Goal: Task Accomplishment & Management: Manage account settings

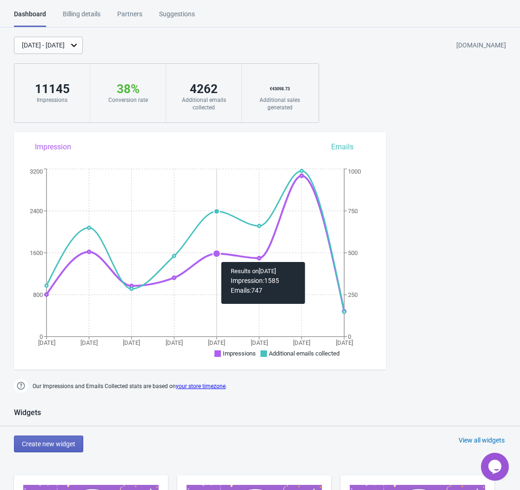
scroll to position [318, 0]
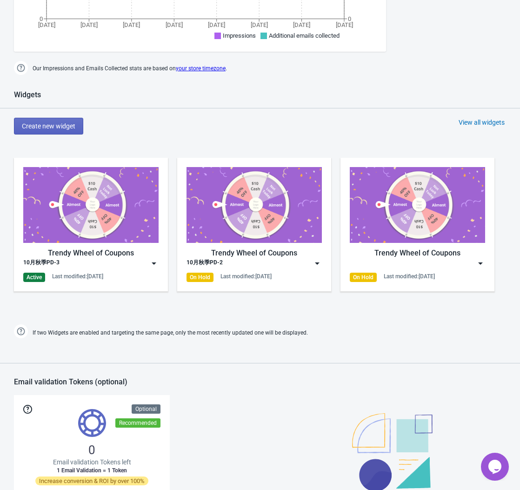
click at [107, 222] on img at bounding box center [90, 205] width 135 height 76
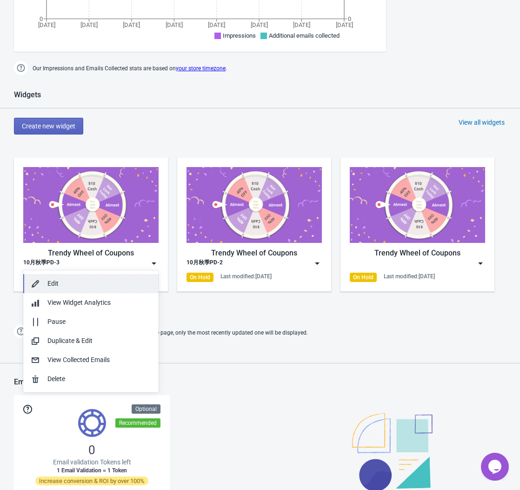
click at [76, 282] on div "Edit" at bounding box center [99, 284] width 104 height 10
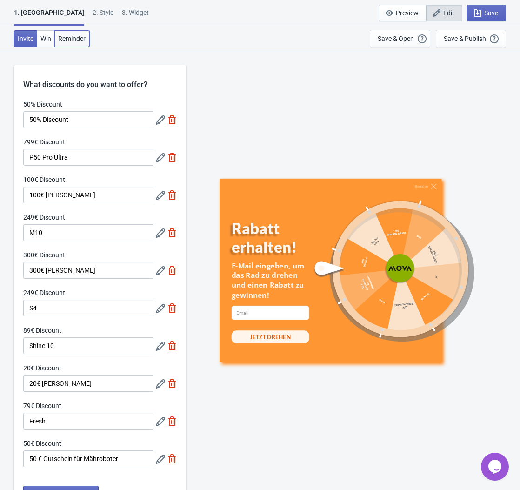
click at [75, 33] on button "Reminder" at bounding box center [71, 38] width 35 height 17
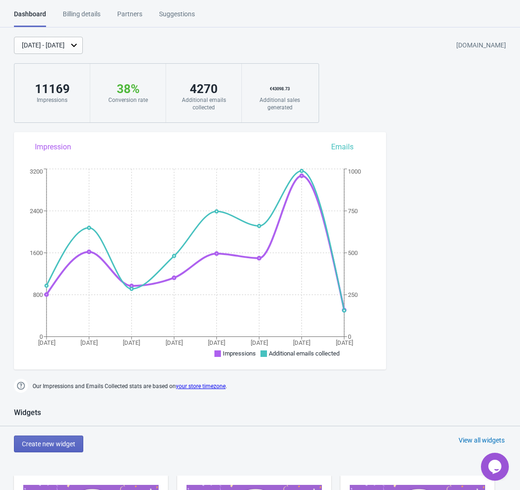
click at [82, 18] on div "Billing details" at bounding box center [82, 17] width 38 height 16
click at [129, 19] on div "Partners" at bounding box center [129, 17] width 25 height 16
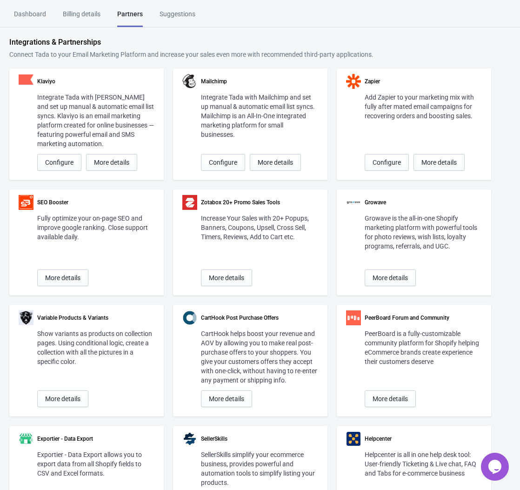
click at [26, 18] on div "Dashboard" at bounding box center [30, 17] width 32 height 16
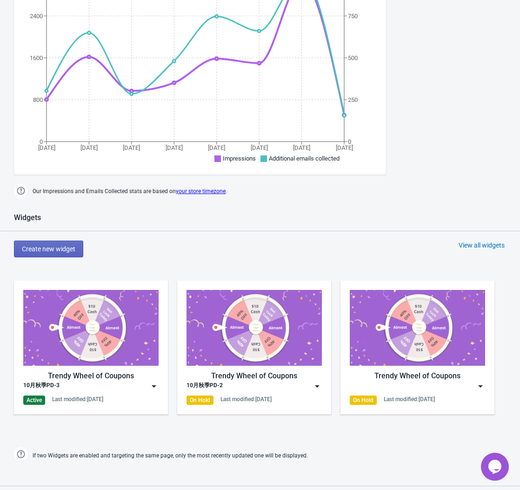
scroll to position [196, 0]
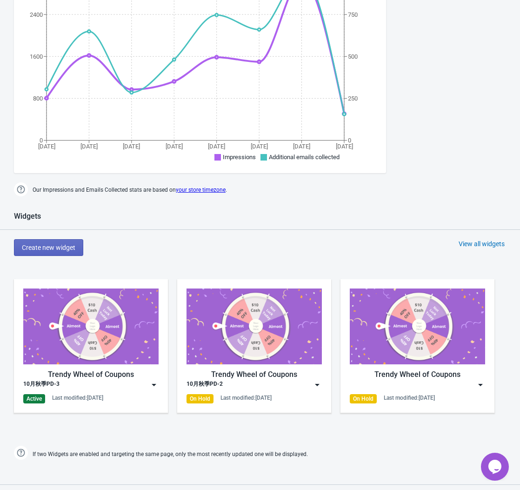
click at [150, 385] on img at bounding box center [153, 384] width 9 height 9
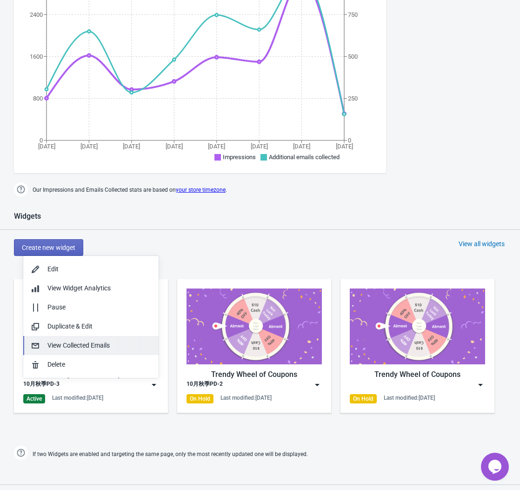
click at [85, 349] on div "View Collected Emails" at bounding box center [99, 346] width 104 height 10
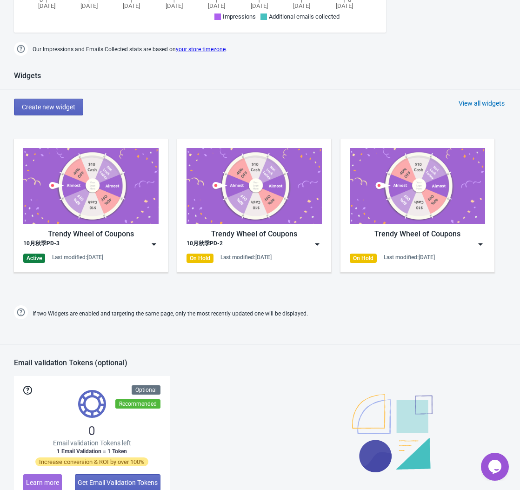
scroll to position [373, 0]
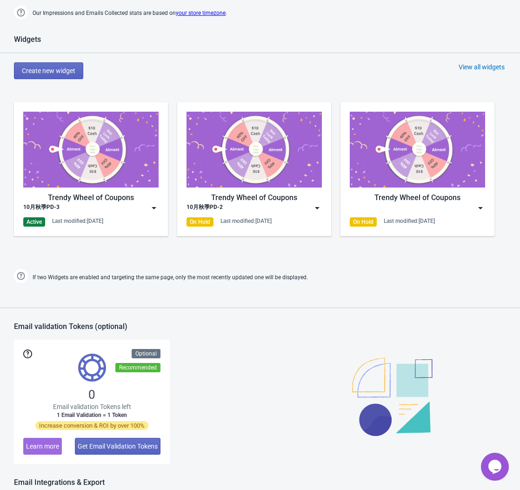
click at [153, 210] on img at bounding box center [153, 207] width 9 height 9
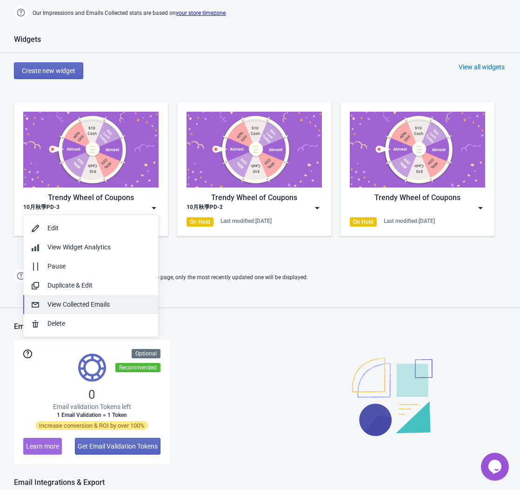
click at [62, 307] on div "View Collected Emails" at bounding box center [99, 305] width 104 height 10
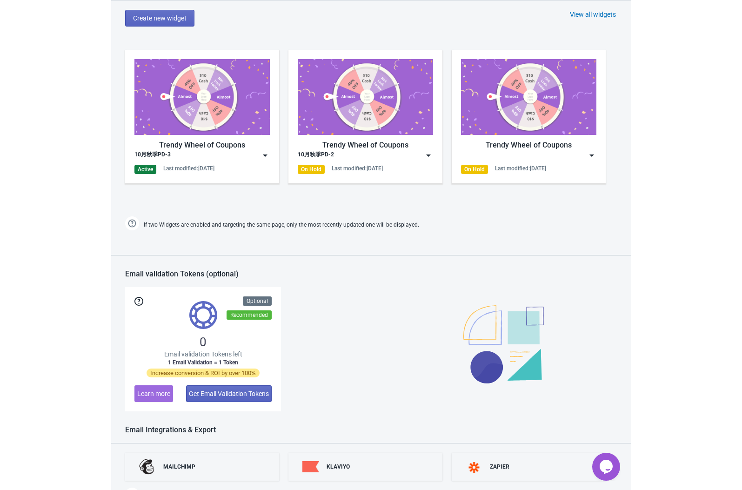
scroll to position [353, 0]
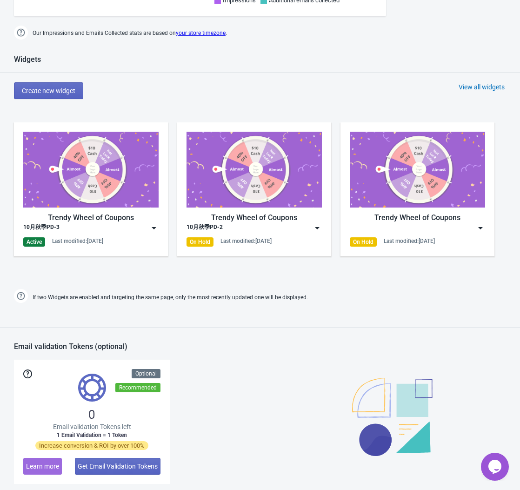
click at [153, 227] on img at bounding box center [153, 227] width 9 height 9
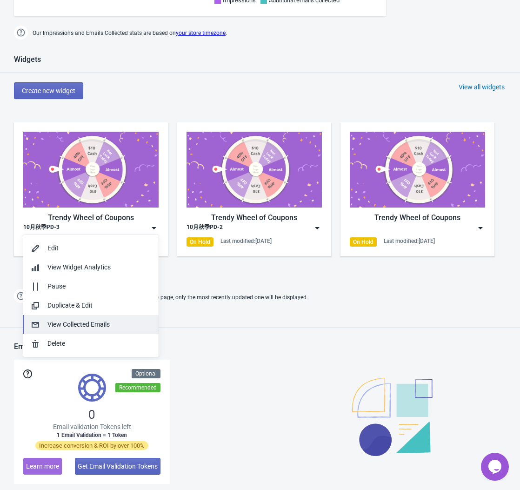
click at [88, 324] on div "View Collected Emails" at bounding box center [99, 325] width 104 height 10
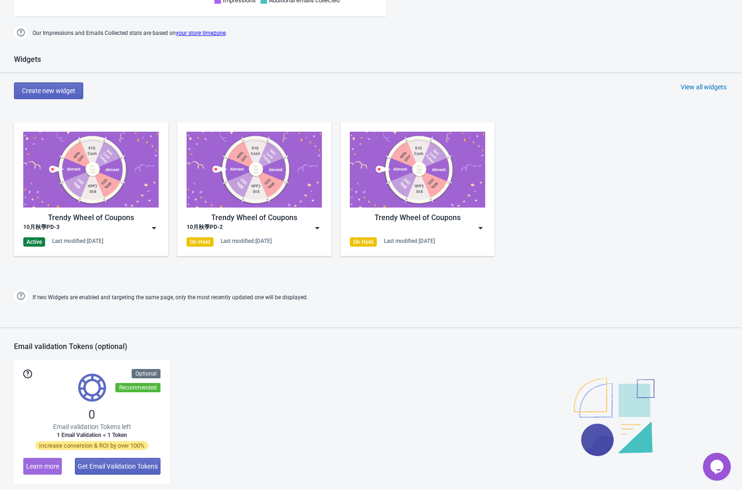
click at [520, 111] on div "Widgets Create new widget View all widgets Trendy Wheel of Coupons 10月秋季PD-3 Ac…" at bounding box center [371, 180] width 742 height 250
click at [520, 88] on div "View all widgets" at bounding box center [704, 86] width 46 height 9
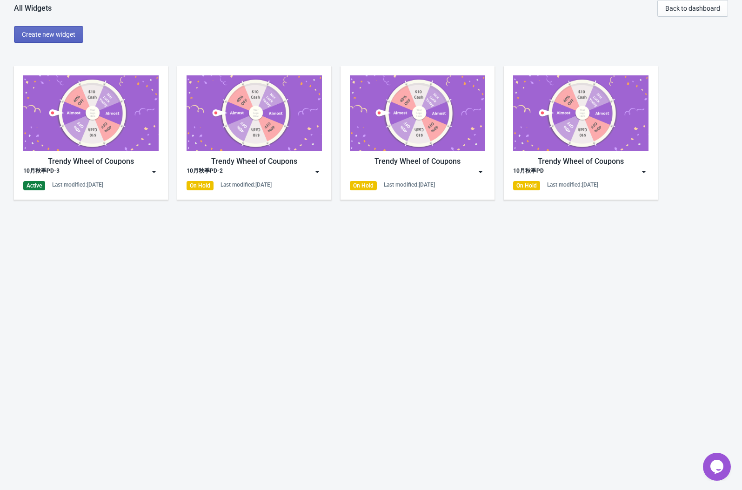
click at [154, 170] on img at bounding box center [153, 171] width 9 height 9
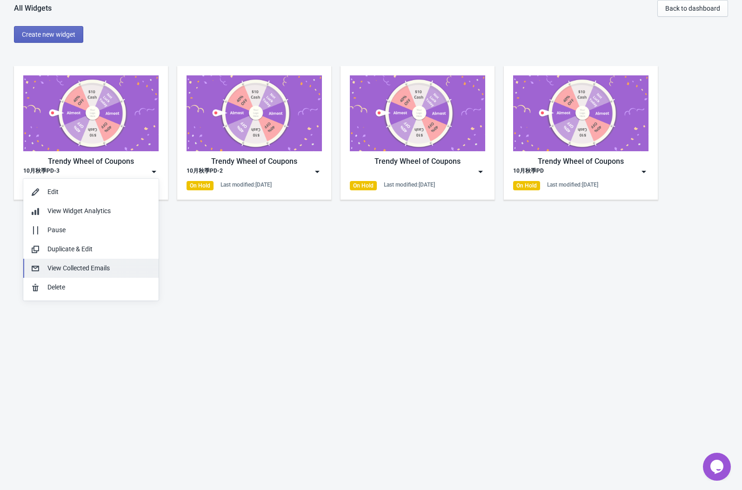
click at [74, 268] on div "View Collected Emails" at bounding box center [99, 268] width 104 height 10
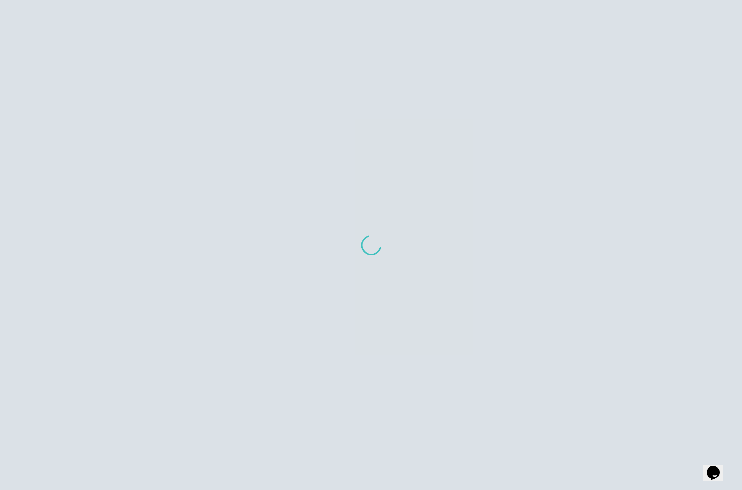
click at [236, 131] on div at bounding box center [371, 245] width 742 height 490
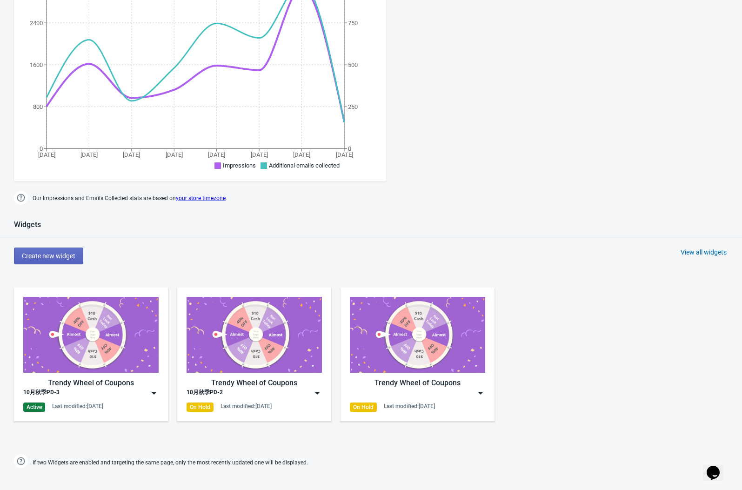
scroll to position [189, 0]
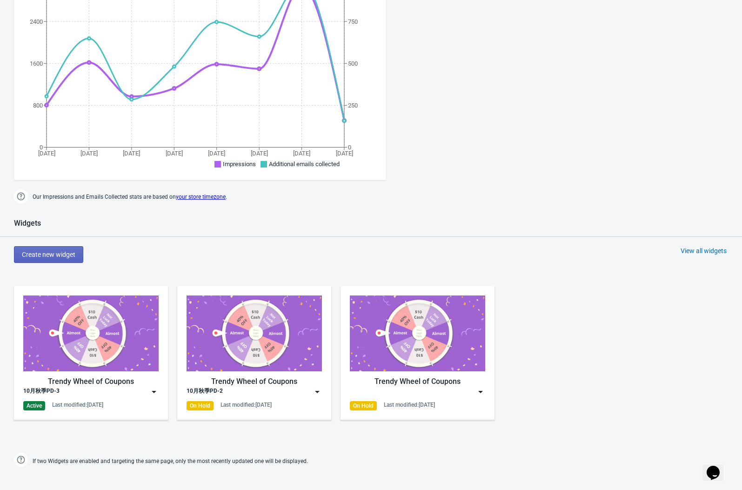
click at [153, 392] on img at bounding box center [153, 391] width 9 height 9
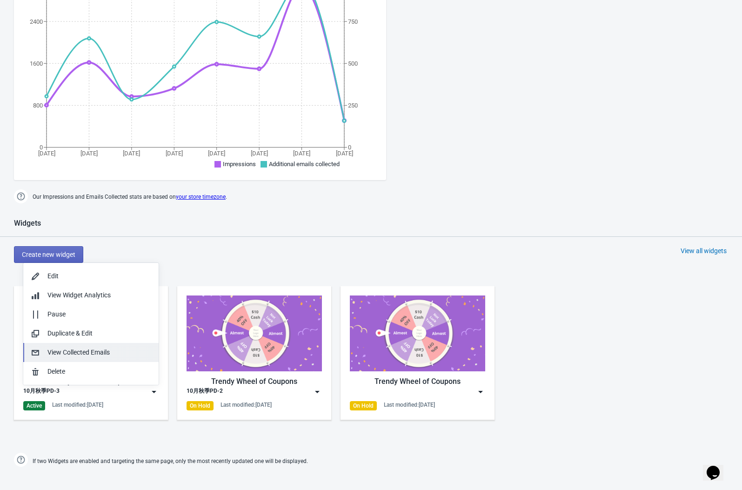
click at [83, 361] on button "View Collected Emails" at bounding box center [90, 352] width 135 height 19
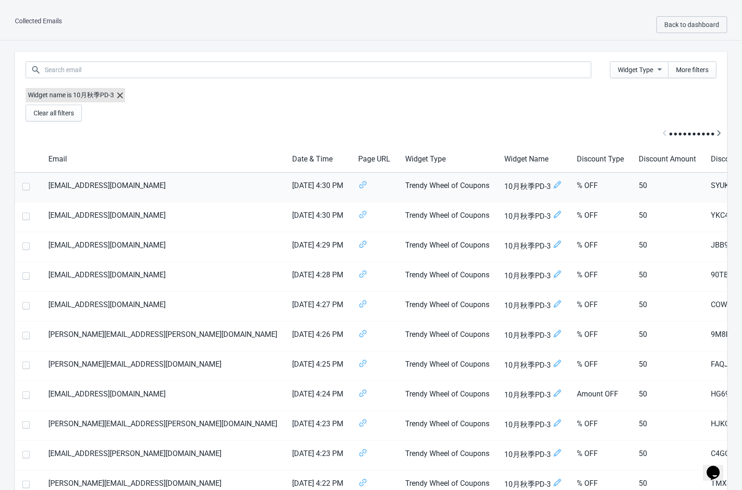
click at [704, 187] on td "SYUKO36AQR4M" at bounding box center [741, 188] width 75 height 30
copy td "SYUKO36AQR4M"
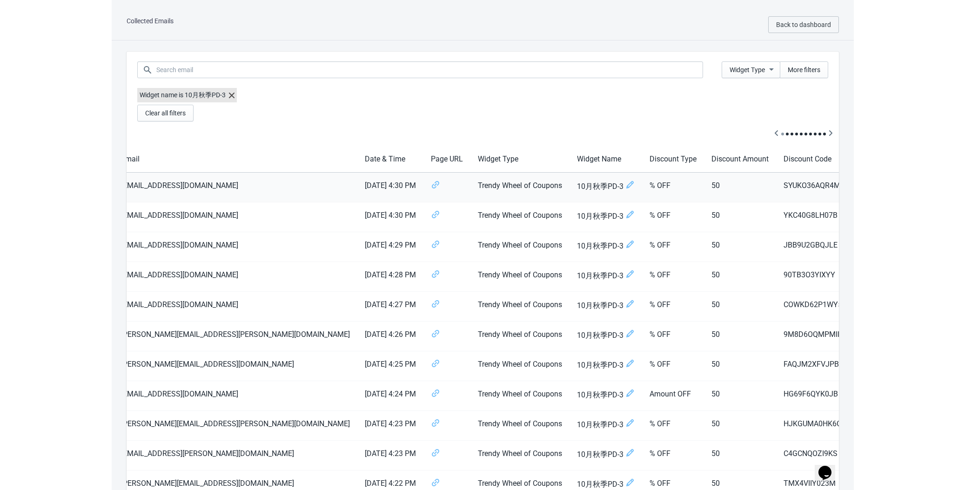
scroll to position [0, 49]
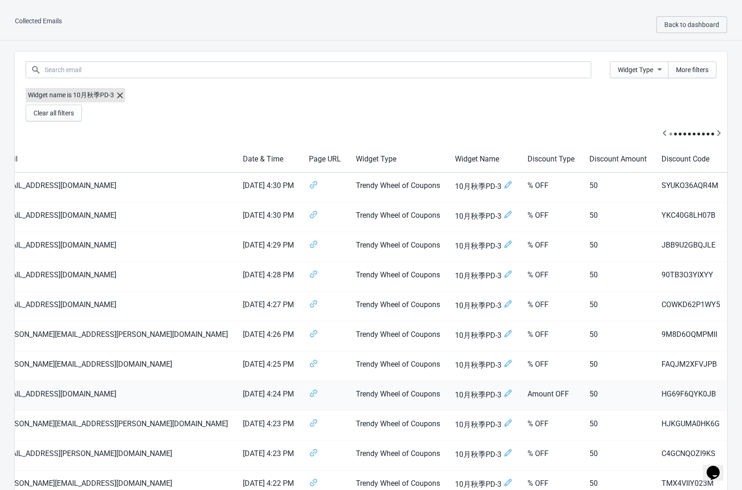
click at [654, 398] on td "HG69F6QYK0JB" at bounding box center [691, 396] width 75 height 30
copy td "HG69F6QYK0JB"
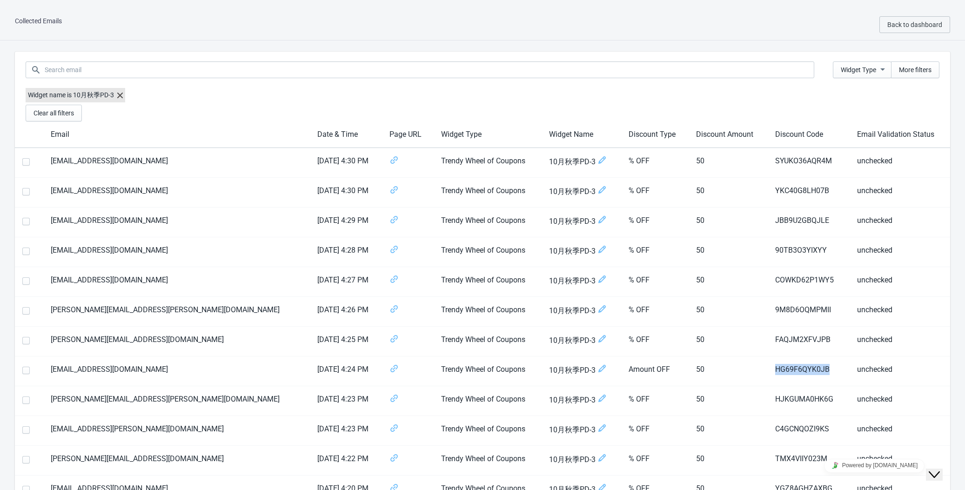
scroll to position [0, 0]
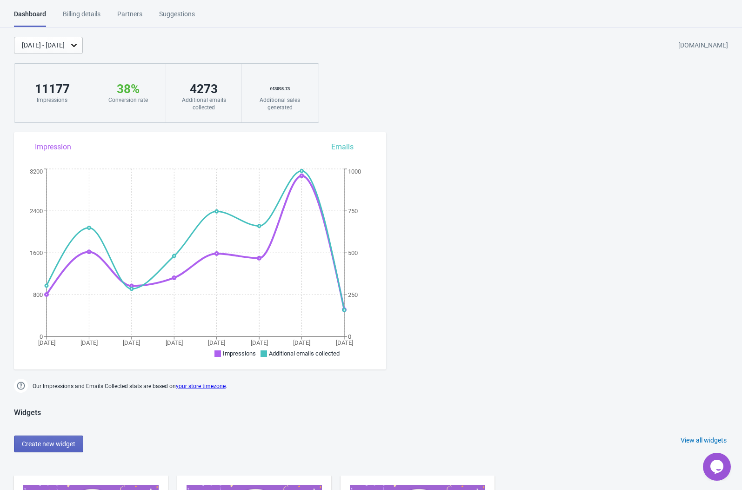
scroll to position [201, 0]
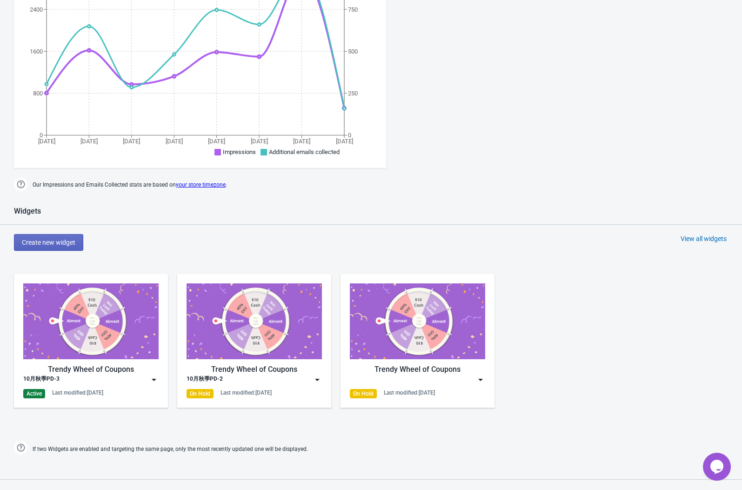
click at [65, 385] on div "Trendy Wheel of Coupons 10月秋季PD-3 Active Last modified: 7.10.2025" at bounding box center [90, 340] width 135 height 115
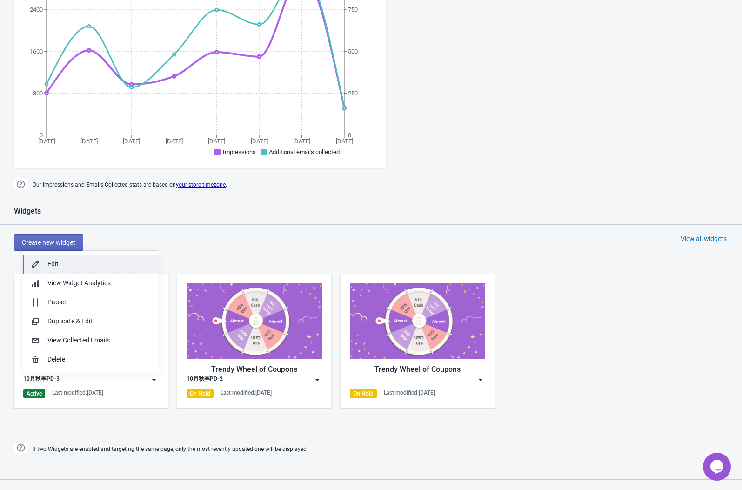
click at [78, 264] on div "Edit" at bounding box center [99, 264] width 104 height 10
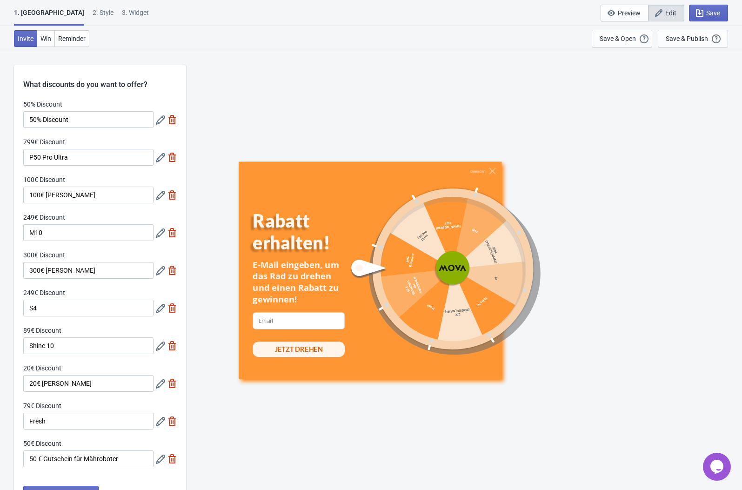
click at [161, 198] on icon at bounding box center [160, 195] width 9 height 9
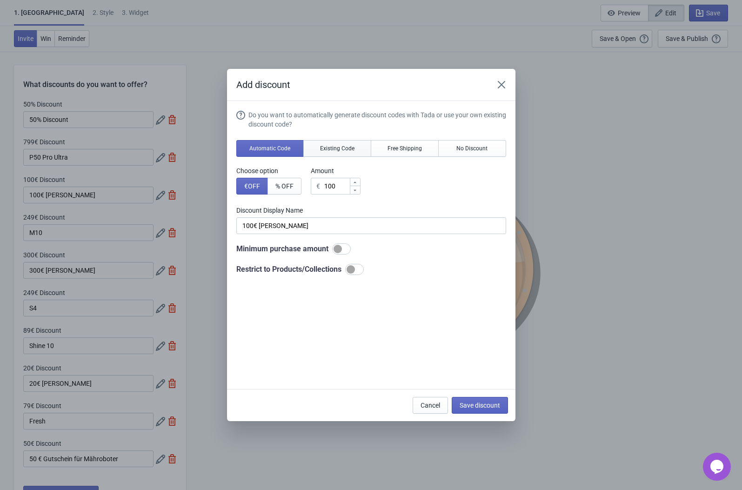
click at [321, 150] on span "Existing Code" at bounding box center [337, 148] width 34 height 7
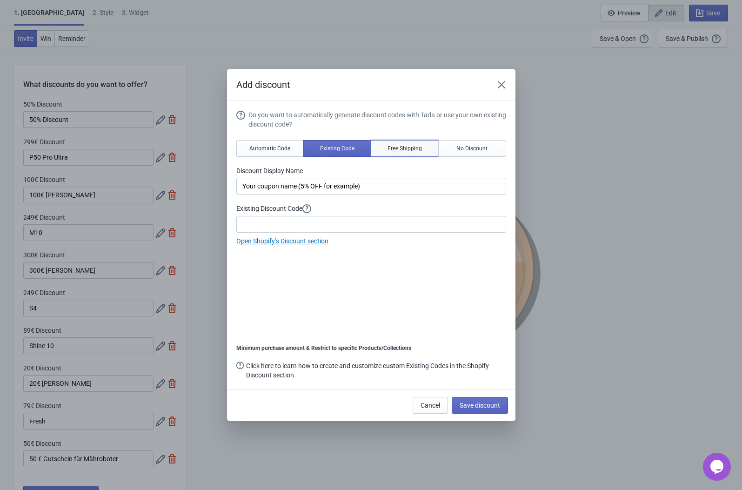
click at [416, 151] on span "Free Shipping" at bounding box center [405, 148] width 34 height 7
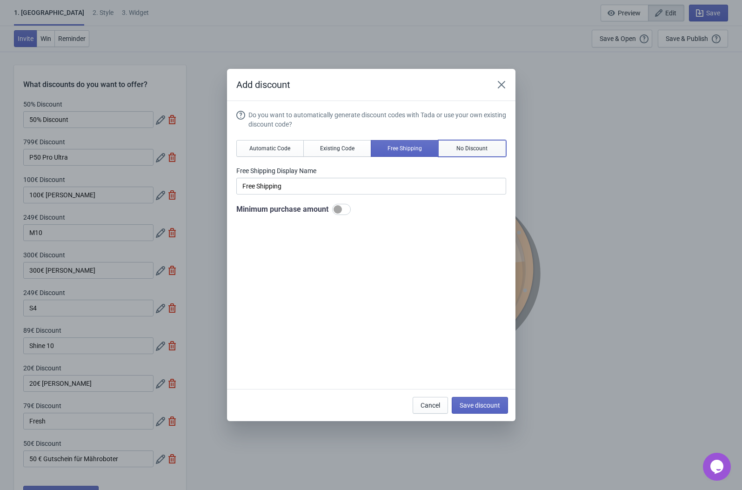
click at [466, 151] on span "No Discount" at bounding box center [471, 148] width 31 height 7
type input "Better luck next time"
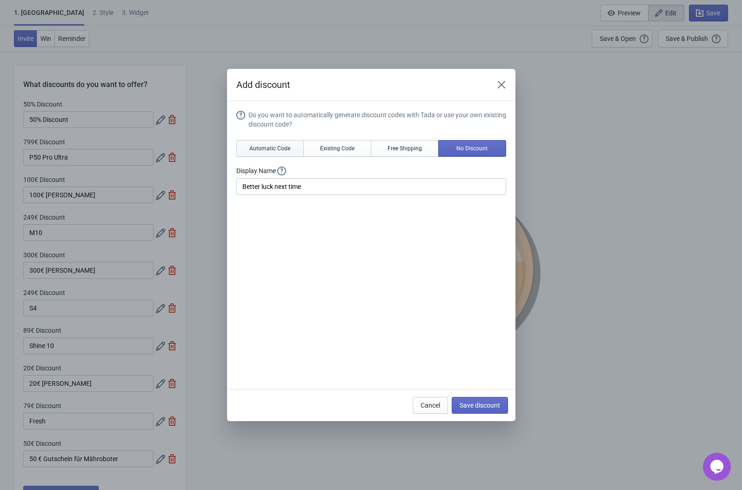
click at [251, 152] on button "Automatic Code" at bounding box center [270, 148] width 68 height 17
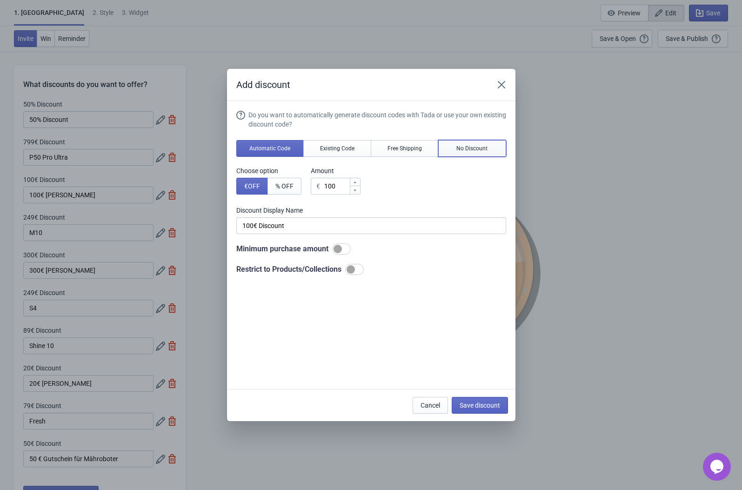
click at [471, 145] on span "No Discount" at bounding box center [471, 148] width 31 height 7
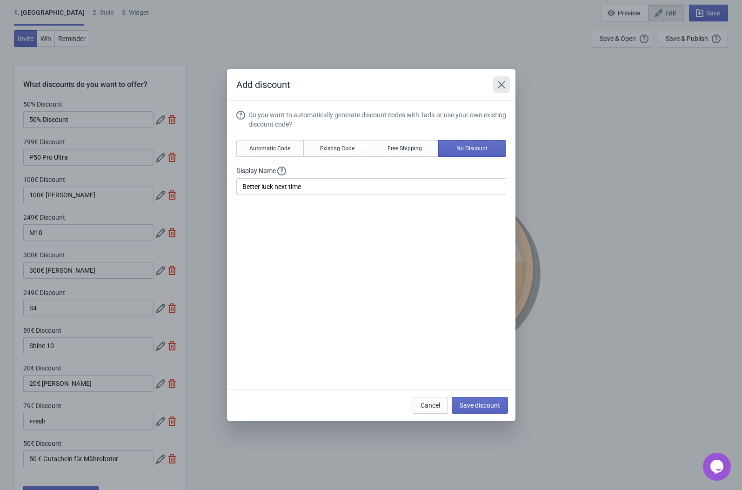
click at [501, 83] on icon "Close" at bounding box center [501, 84] width 9 height 9
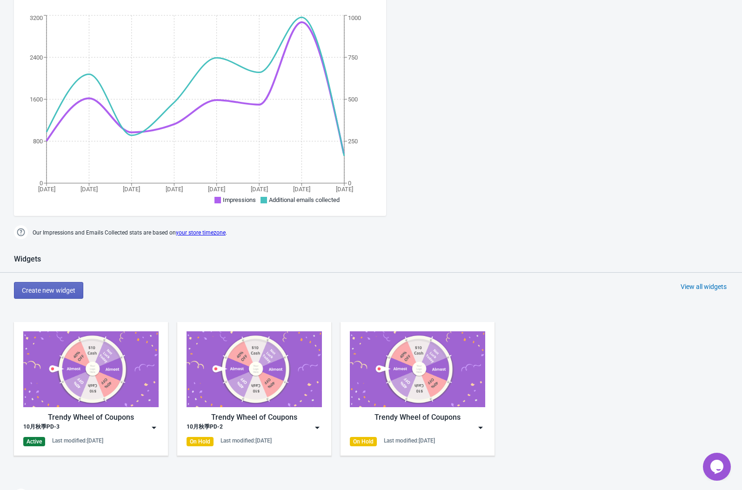
scroll to position [321, 0]
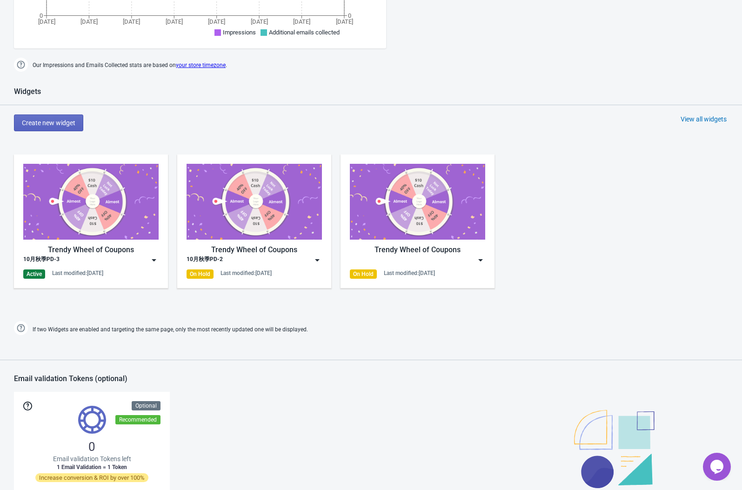
click at [155, 260] on img at bounding box center [153, 259] width 9 height 9
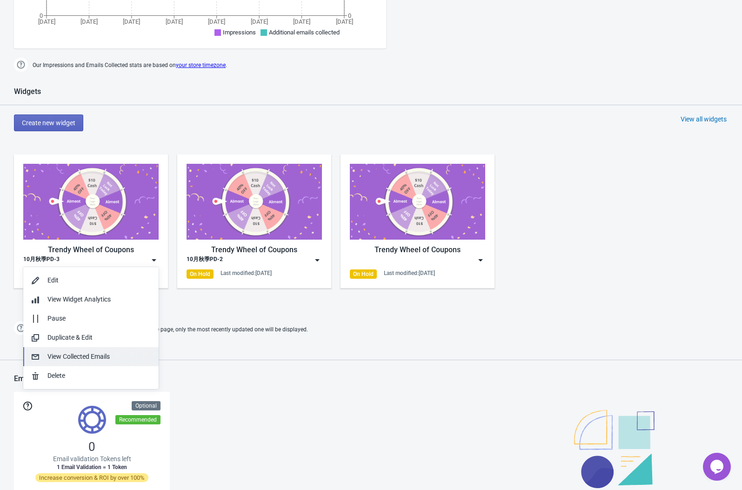
click at [93, 358] on div "View Collected Emails" at bounding box center [99, 357] width 104 height 10
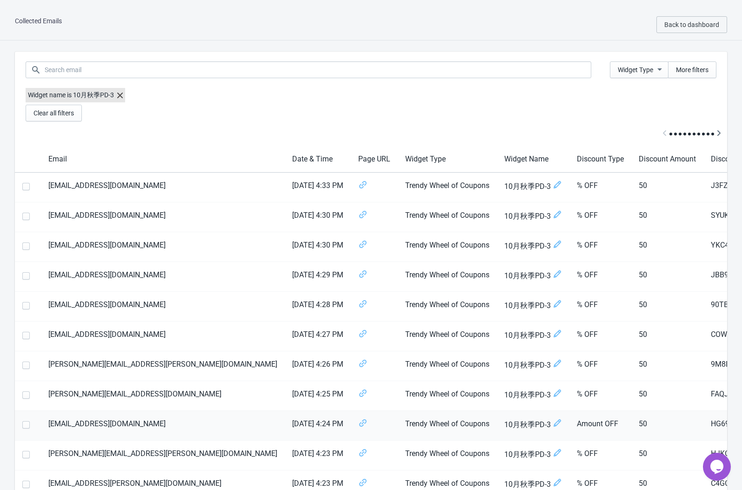
click at [704, 423] on td "HG69F6QYK0JB" at bounding box center [741, 426] width 75 height 30
copy td "HG69F6QYK0JB"
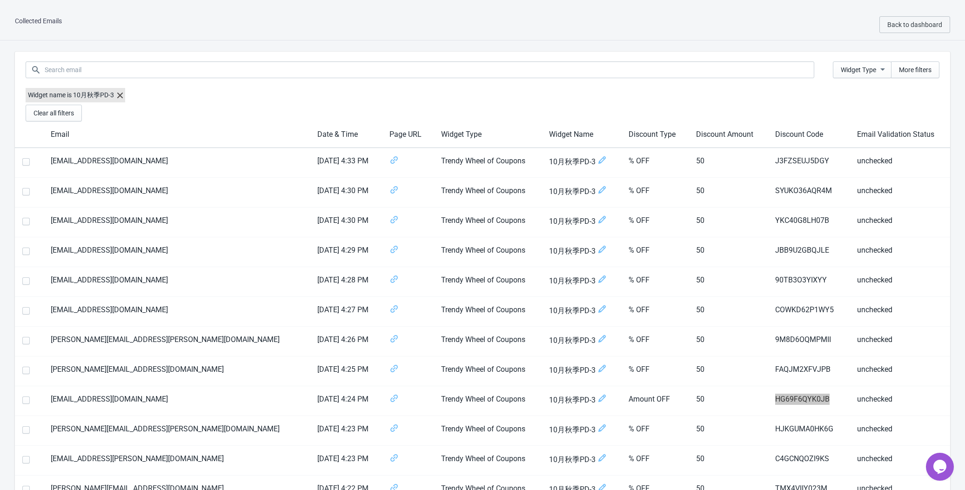
click at [742, 462] on icon "Chat widget" at bounding box center [939, 467] width 13 height 14
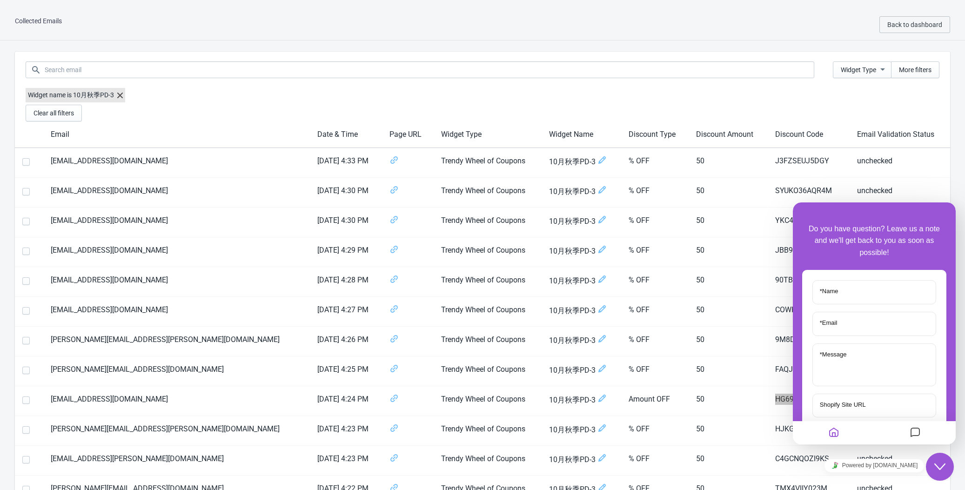
scroll to position [80, 0]
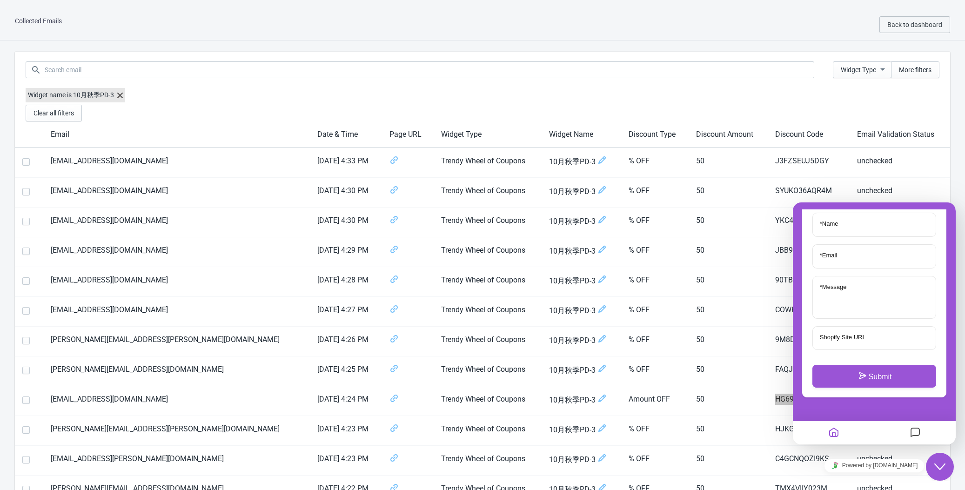
click at [742, 438] on icon "Messages" at bounding box center [915, 433] width 11 height 18
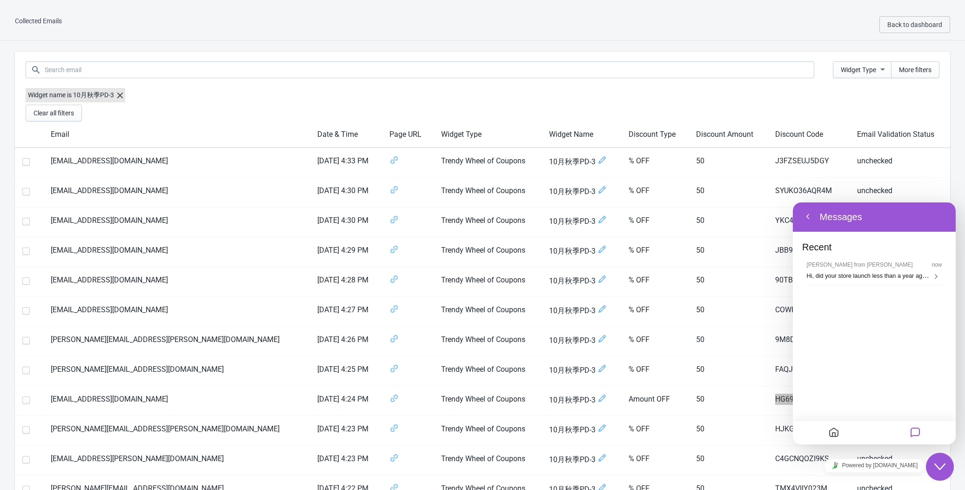
click at [742, 325] on div "Recent [PERSON_NAME] from [PERSON_NAME] now Hi, did your store launch less than…" at bounding box center [874, 280] width 163 height 101
click at [742, 433] on icon "Messages" at bounding box center [915, 433] width 11 height 18
click at [742, 275] on span "Hi, did your store launch less than a year ago? If so, let me know; we'd love t…" at bounding box center [925, 275] width 237 height 7
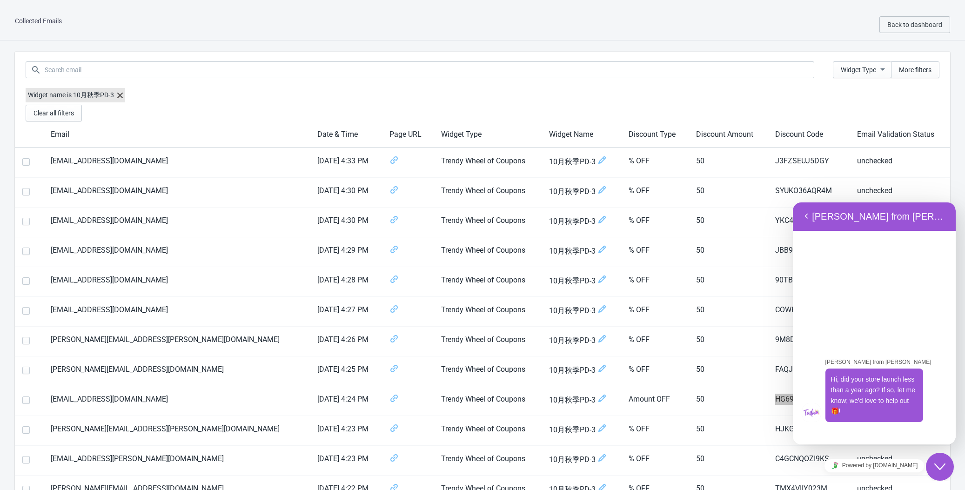
click at [742, 430] on div "[PERSON_NAME] from [PERSON_NAME] Hi, did your store launch less than a year ago…" at bounding box center [874, 337] width 163 height 214
click at [742, 434] on div "[PERSON_NAME] from [PERSON_NAME] Hi, did your store launch less than a year ago…" at bounding box center [874, 337] width 163 height 214
click at [742, 408] on span "Hi, did your store launch less than a year ago? If so, let me know; we'd love t…" at bounding box center [873, 395] width 84 height 39
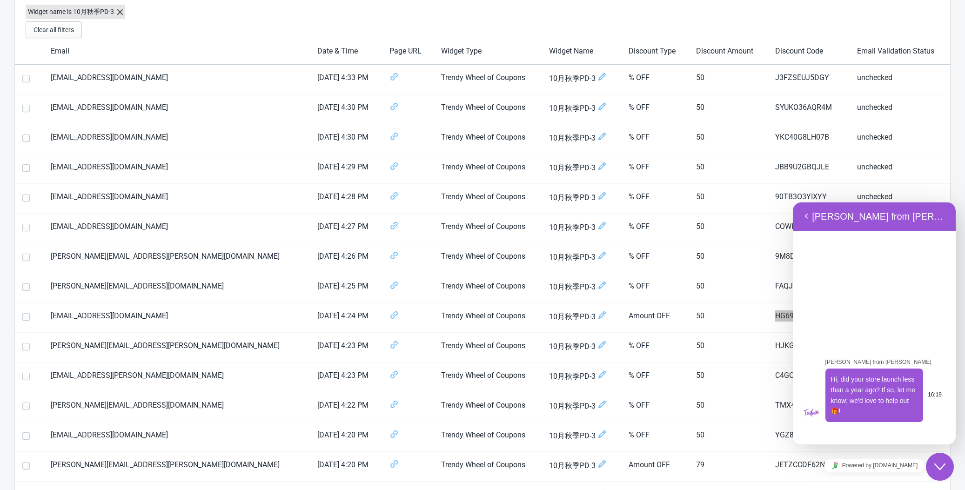
scroll to position [86, 0]
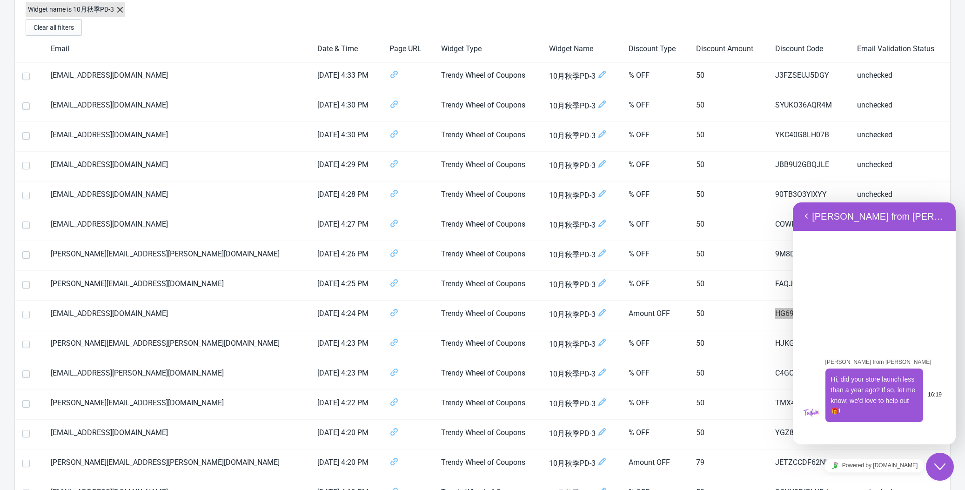
click at [742, 389] on span "Hi, did your store launch less than a year ago? If so, let me know; we'd love t…" at bounding box center [873, 395] width 84 height 39
click at [742, 438] on div "[PERSON_NAME] from [PERSON_NAME] Hi, did your store launch less than a year ago…" at bounding box center [874, 337] width 163 height 214
click at [742, 437] on div "[PERSON_NAME] from [PERSON_NAME] Hi, did your store launch less than a year ago…" at bounding box center [874, 337] width 163 height 214
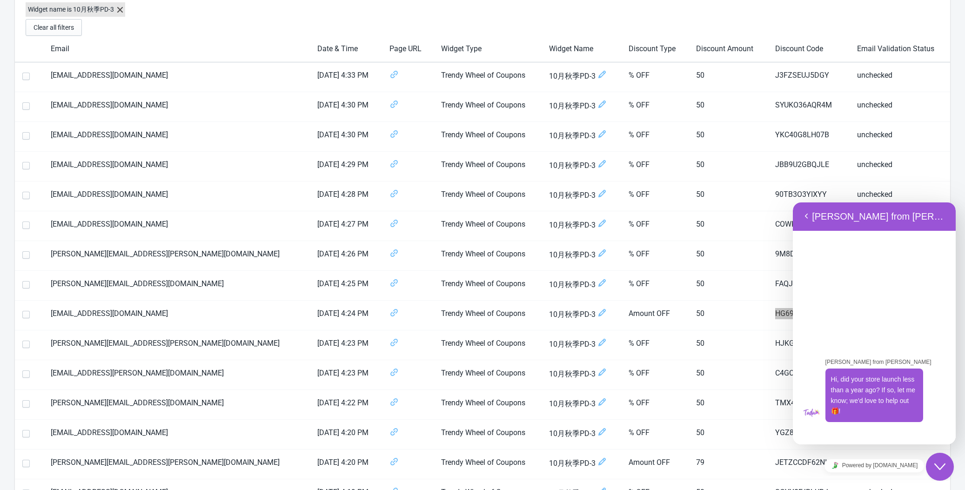
click at [742, 432] on div "[PERSON_NAME] from [PERSON_NAME] Hi, did your store launch less than a year ago…" at bounding box center [874, 337] width 163 height 214
click at [742, 420] on div "[PERSON_NAME] from [PERSON_NAME] Hi, did your store launch less than a year ago…" at bounding box center [874, 337] width 163 height 214
click at [742, 425] on div "[PERSON_NAME] from [PERSON_NAME] Hi, did your store launch less than a year ago…" at bounding box center [874, 337] width 163 height 214
click at [742, 444] on html "Back [PERSON_NAME] from [PERSON_NAME] Back [PERSON_NAME] from [PERSON_NAME], di…" at bounding box center [874, 323] width 163 height 242
click at [742, 469] on icon "Close Chat This icon closes the chat window." at bounding box center [939, 466] width 11 height 11
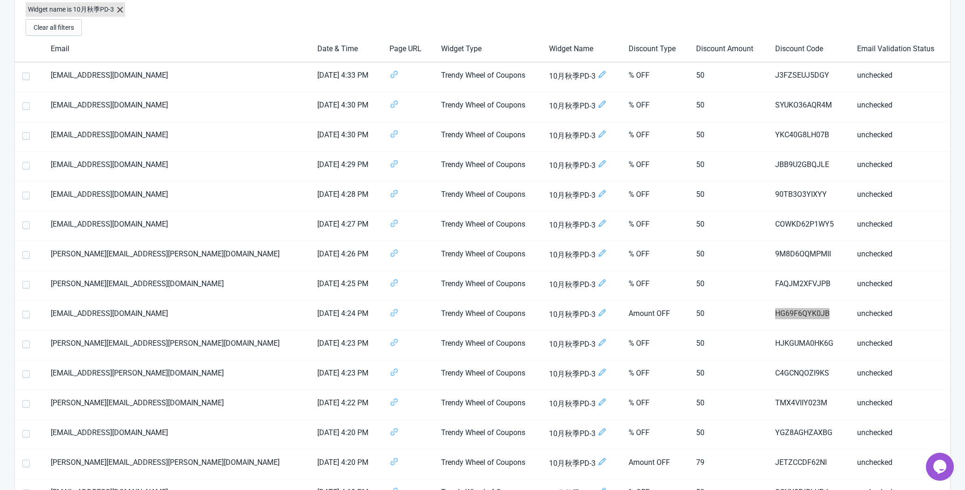
click at [742, 469] on icon "Chat widget" at bounding box center [939, 467] width 13 height 14
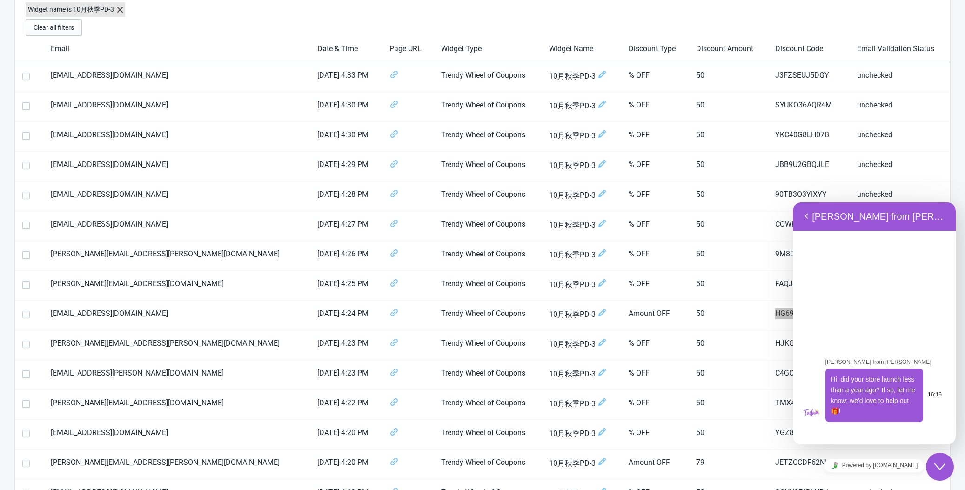
click at [742, 389] on span "Hi, did your store launch less than a year ago? If so, let me know; we'd love t…" at bounding box center [873, 395] width 84 height 39
click at [742, 255] on div "[PERSON_NAME] from [PERSON_NAME] Hi, did your store launch less than a year ago…" at bounding box center [874, 337] width 163 height 214
click at [742, 332] on div "[PERSON_NAME] from [PERSON_NAME] Hi, did your store launch less than a year ago…" at bounding box center [874, 337] width 163 height 214
click at [742, 409] on span "Hi, did your store launch less than a year ago? If so, let me know; we'd love t…" at bounding box center [873, 395] width 84 height 39
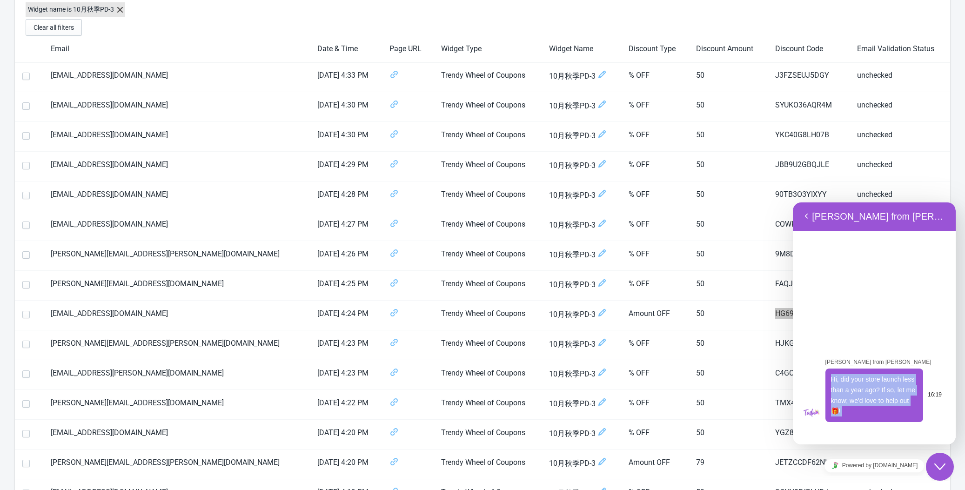
click at [742, 409] on span "Hi, did your store launch less than a year ago? If so, let me know; we'd love t…" at bounding box center [873, 395] width 84 height 39
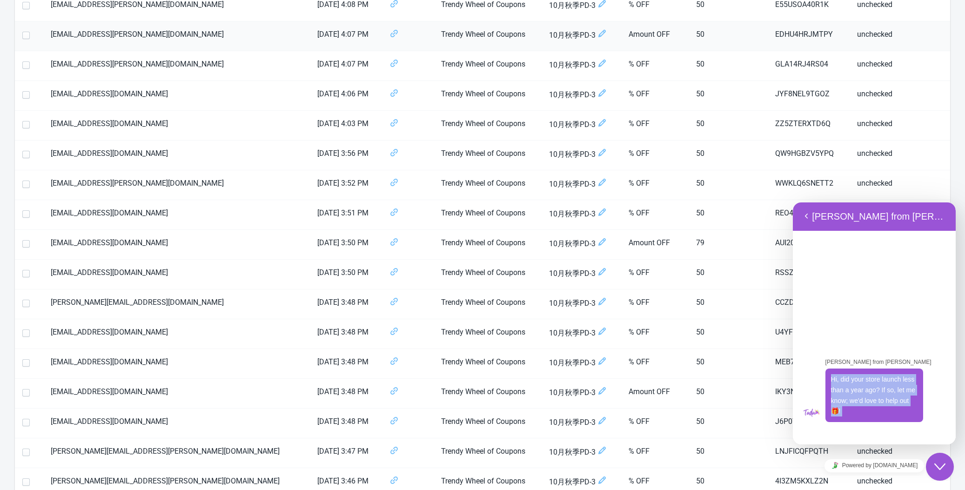
scroll to position [1245, 0]
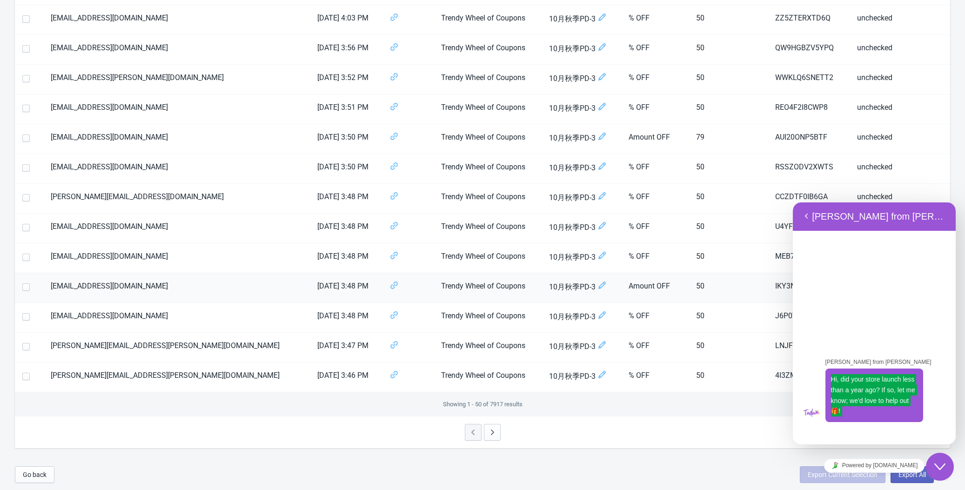
click at [689, 286] on td "50" at bounding box center [728, 288] width 79 height 30
click at [600, 433] on div at bounding box center [482, 432] width 935 height 32
click at [742, 285] on td "IKY3NZBEQ3ED" at bounding box center [809, 288] width 82 height 30
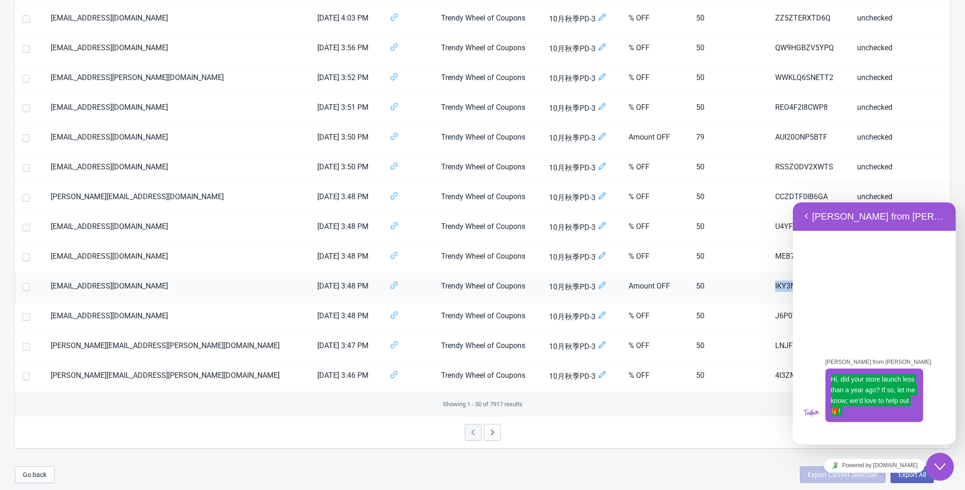
copy td "IKY3NZBEQ3ED"
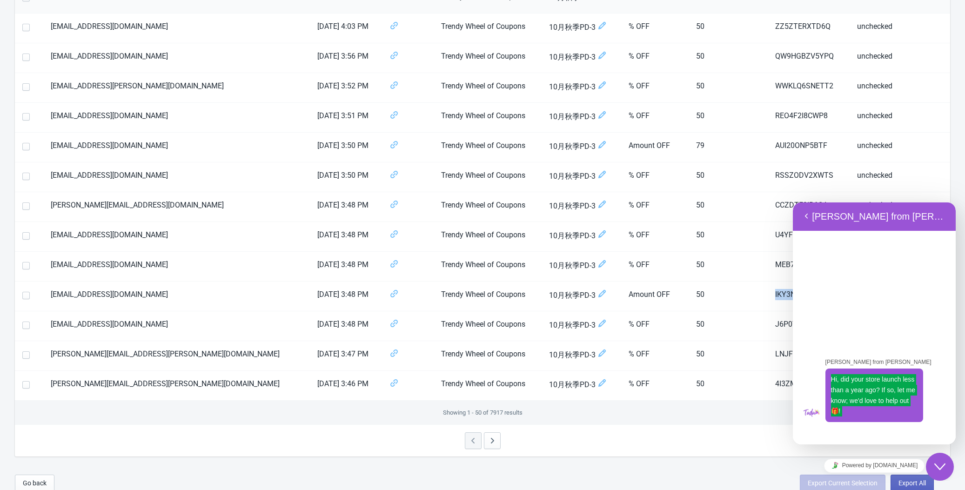
scroll to position [1227, 0]
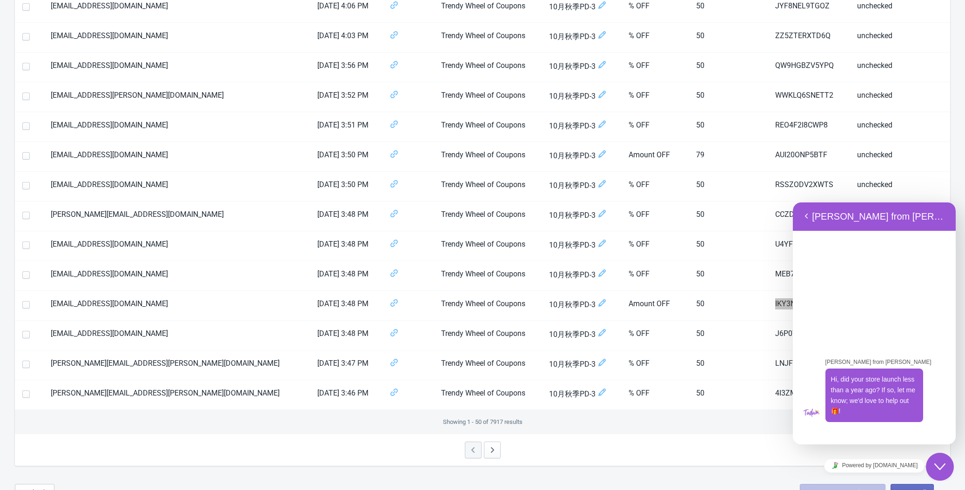
click at [742, 331] on div "[PERSON_NAME] from [PERSON_NAME] Hi, did your store launch less than a year ago…" at bounding box center [874, 337] width 163 height 214
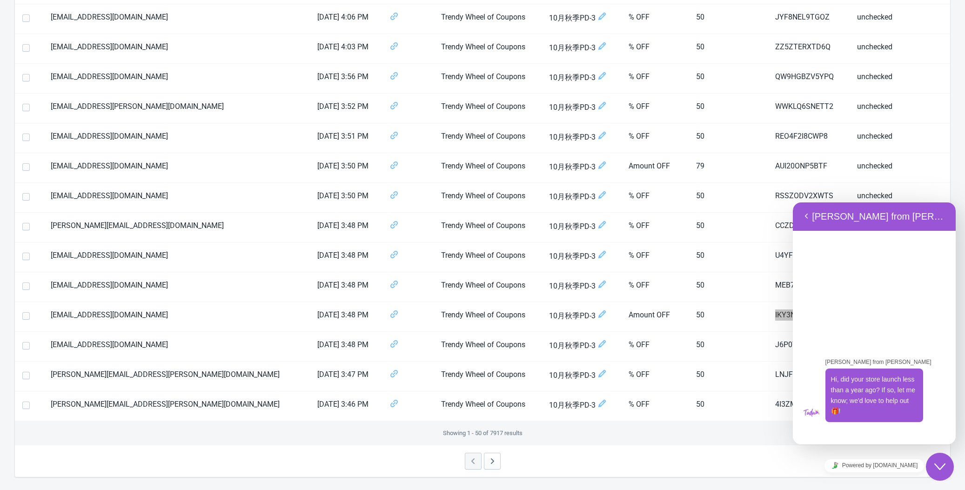
scroll to position [1194, 0]
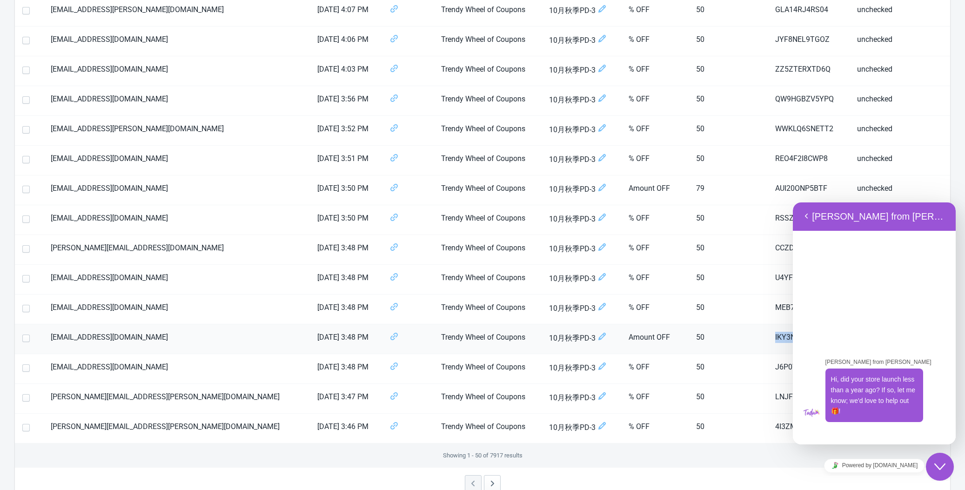
click at [742, 346] on td "IKY3NZBEQ3ED" at bounding box center [809, 339] width 82 height 30
click at [742, 194] on td "AUI20ONP5BTF" at bounding box center [809, 190] width 82 height 30
click at [742, 193] on td "AUI20ONP5BTF" at bounding box center [809, 190] width 82 height 30
copy td "AUI20ONP5BTF"
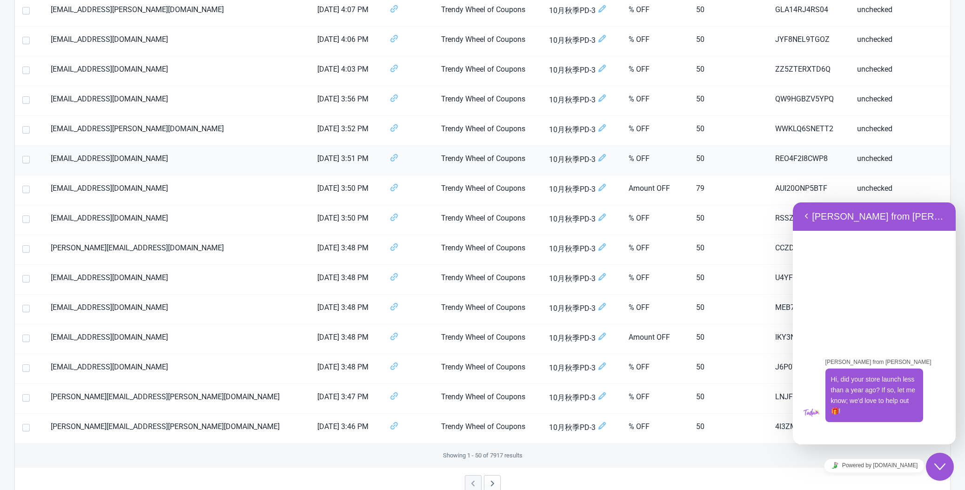
click at [742, 160] on td "REO4F2I8CWP8" at bounding box center [809, 161] width 82 height 30
copy td "REO4F2I8CWP8"
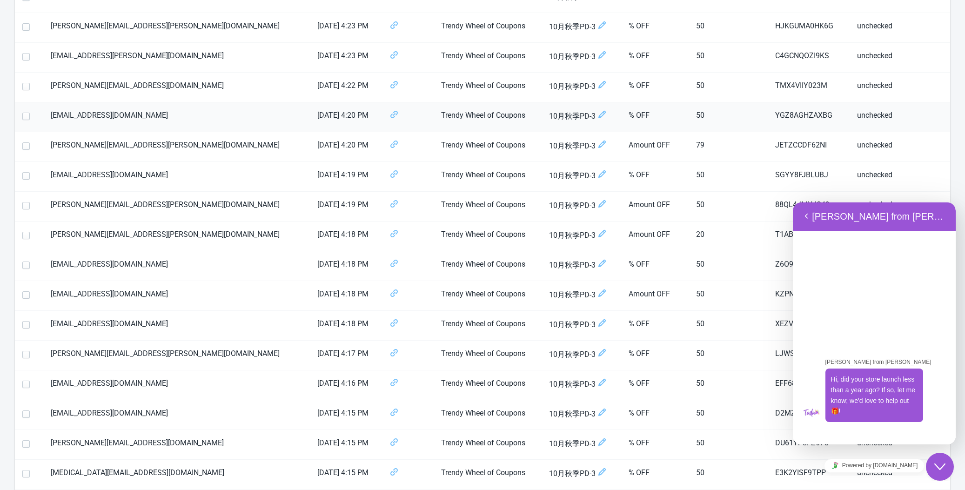
scroll to position [403, 0]
click at [742, 142] on td "JETZCCDF62NI" at bounding box center [809, 147] width 82 height 30
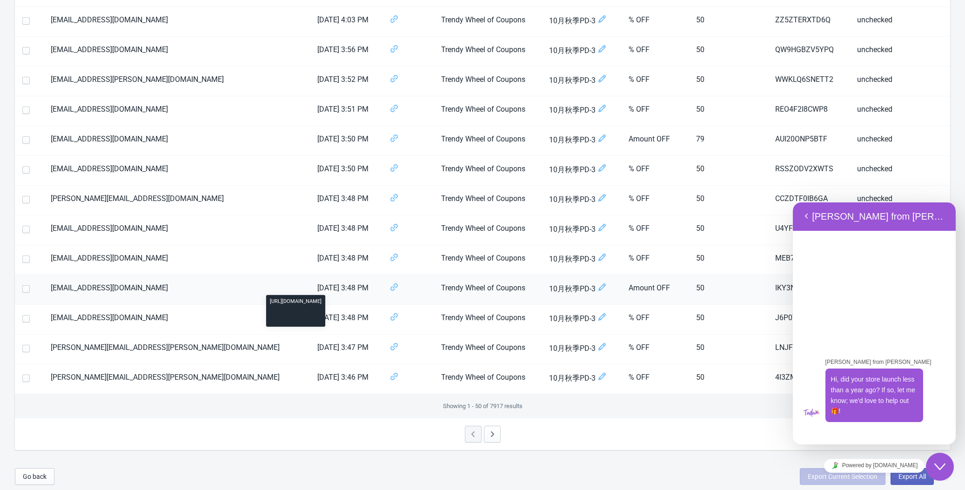
scroll to position [1245, 0]
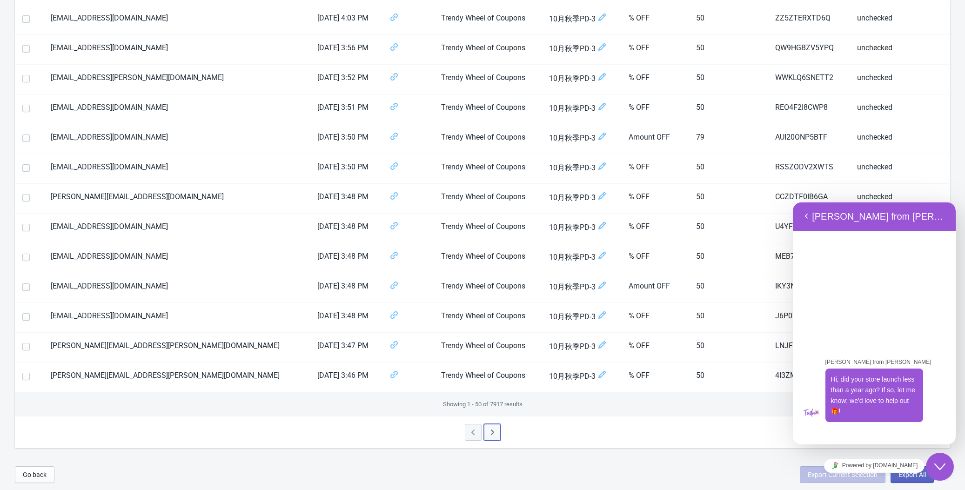
click at [487, 426] on button "button" at bounding box center [492, 432] width 17 height 17
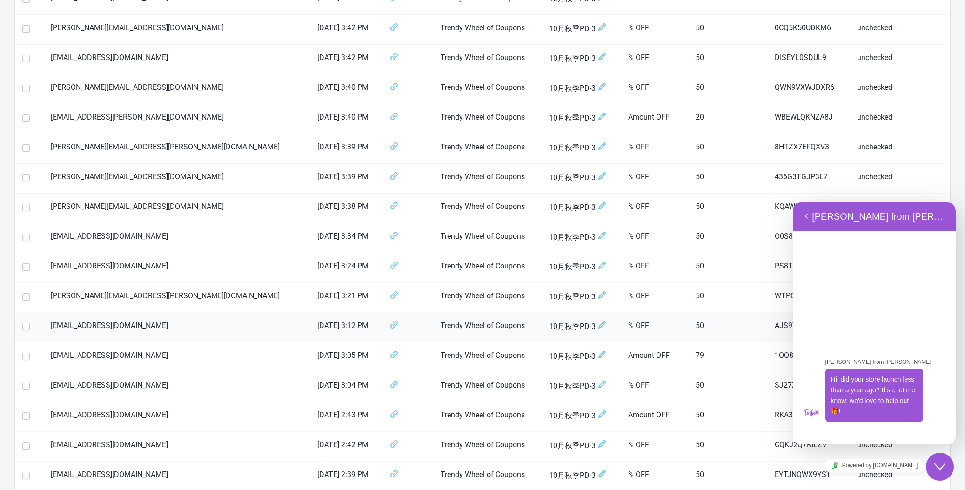
scroll to position [24, 0]
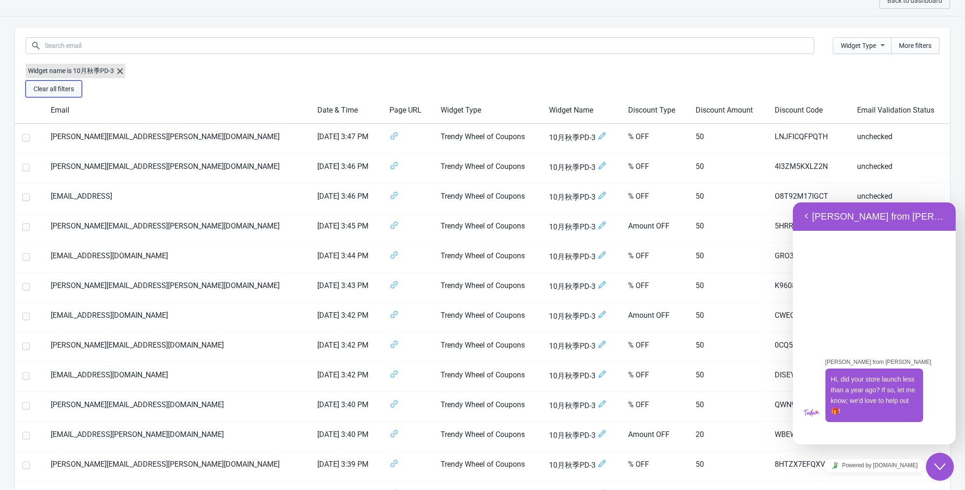
click at [58, 95] on button "Clear all filters" at bounding box center [54, 89] width 56 height 17
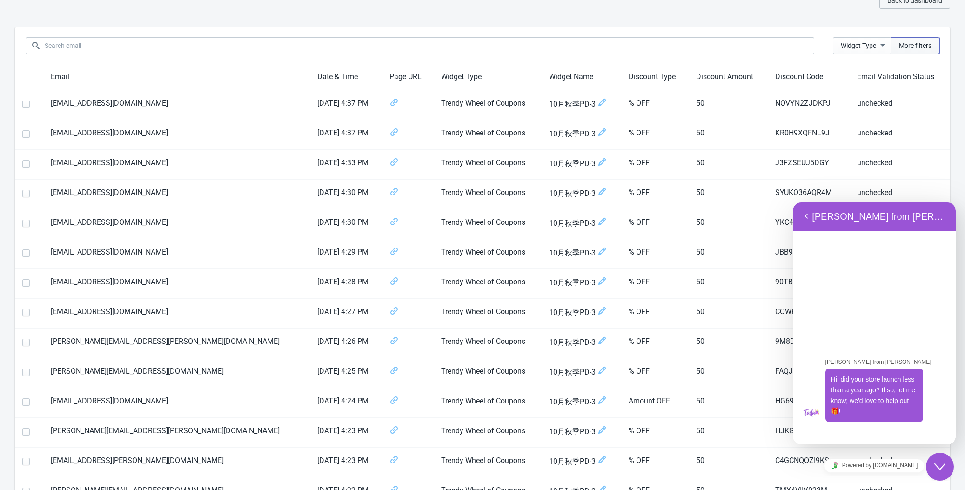
click at [742, 48] on span "More filters" at bounding box center [915, 45] width 33 height 7
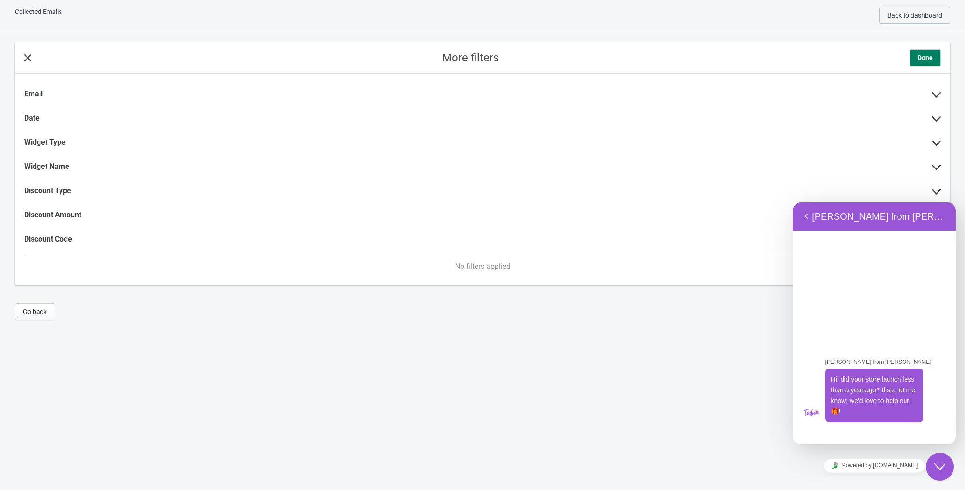
scroll to position [9, 0]
click at [69, 170] on label "Widget Name" at bounding box center [46, 166] width 45 height 9
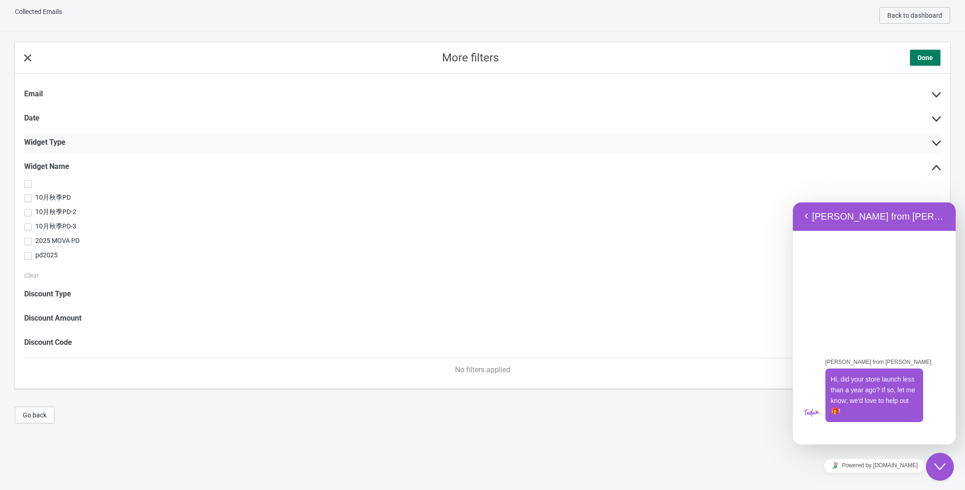
click at [60, 137] on div "Widget Type" at bounding box center [482, 144] width 917 height 20
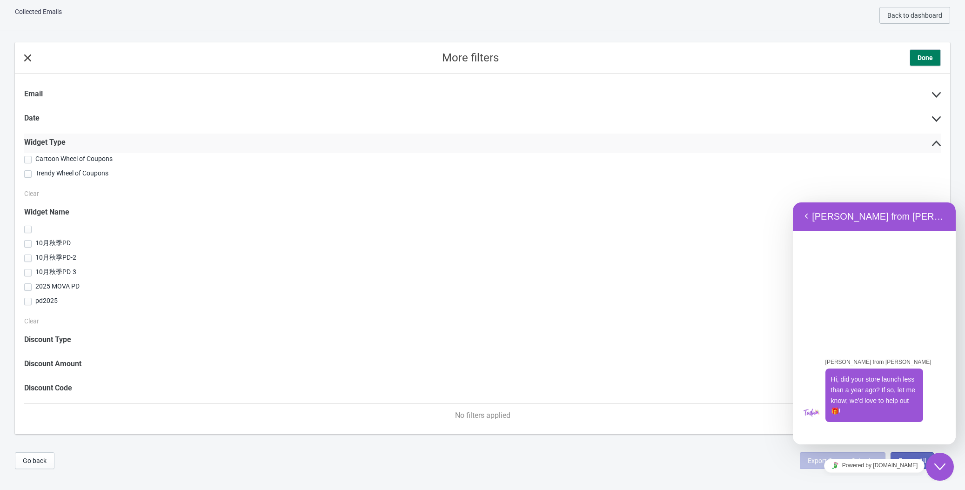
click at [60, 137] on div "Widget Type" at bounding box center [482, 144] width 917 height 20
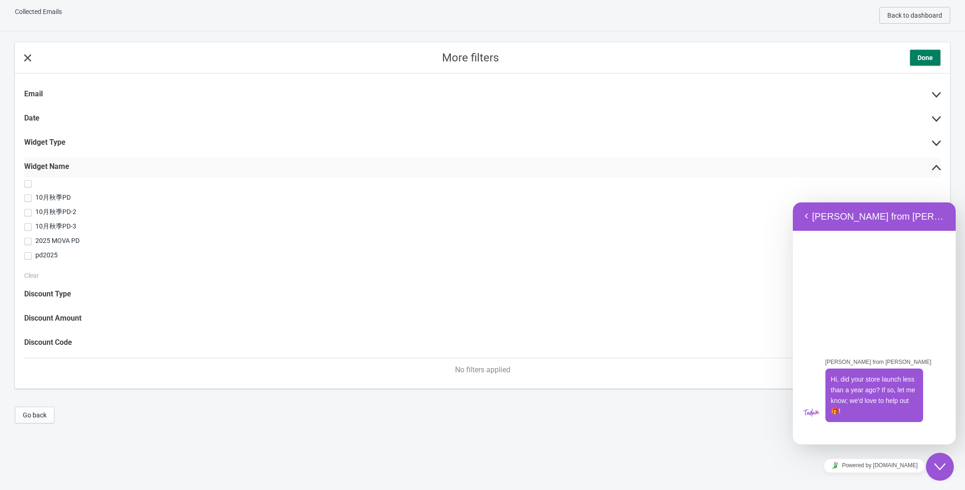
click at [60, 168] on label "Widget Name" at bounding box center [46, 166] width 45 height 9
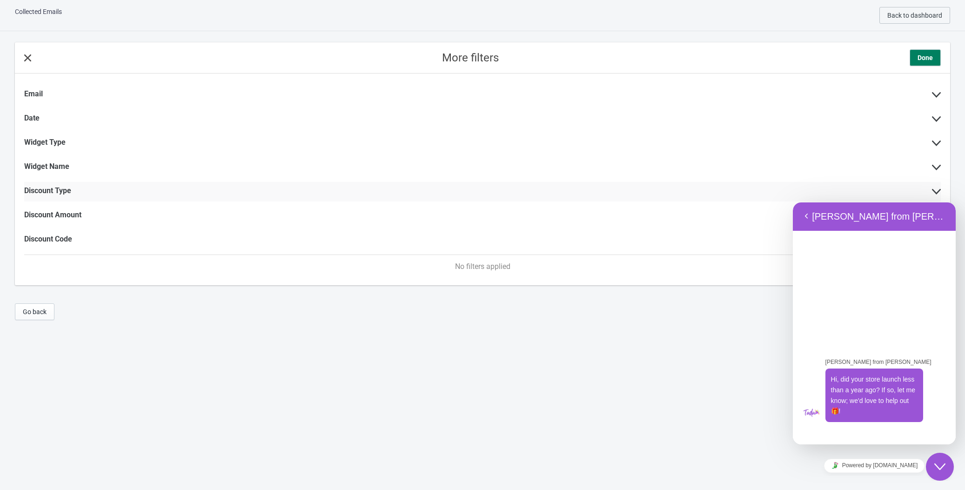
click at [62, 188] on label "Discount Type" at bounding box center [47, 190] width 47 height 9
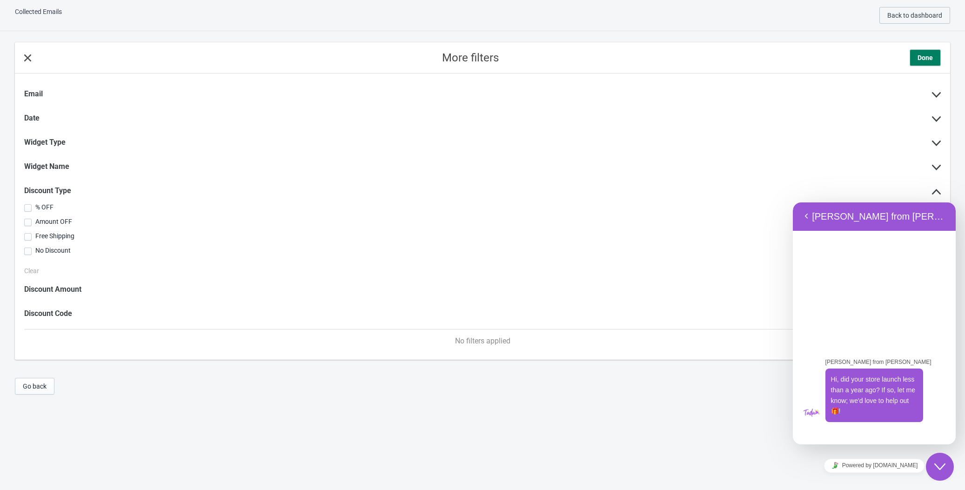
click at [51, 219] on span "Amount OFF" at bounding box center [53, 222] width 37 height 8
click at [25, 219] on input "Amount OFF" at bounding box center [24, 227] width 0 height 17
checkbox input "true"
click at [57, 289] on label "Discount Amount" at bounding box center [52, 289] width 57 height 9
click at [66, 351] on label "Discount Code" at bounding box center [48, 347] width 48 height 9
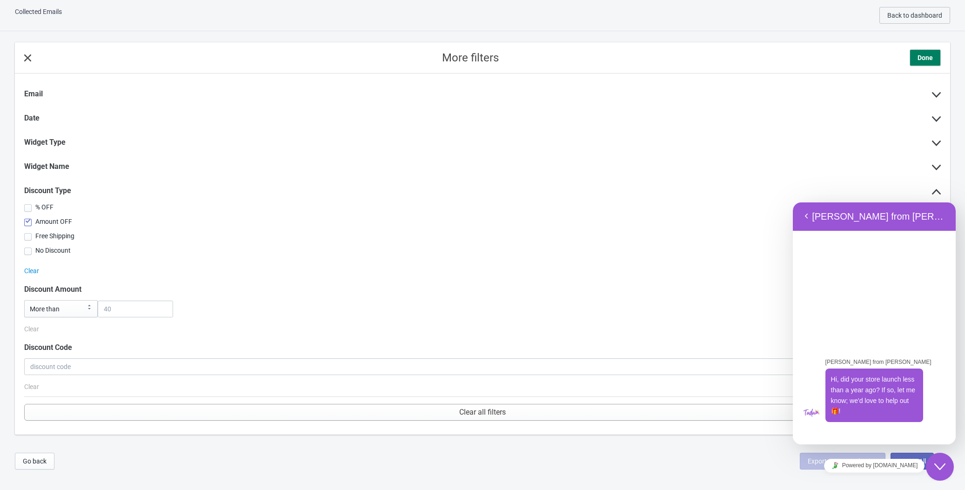
click at [742, 473] on button "Close Chat This icon closes the chat window." at bounding box center [940, 467] width 28 height 28
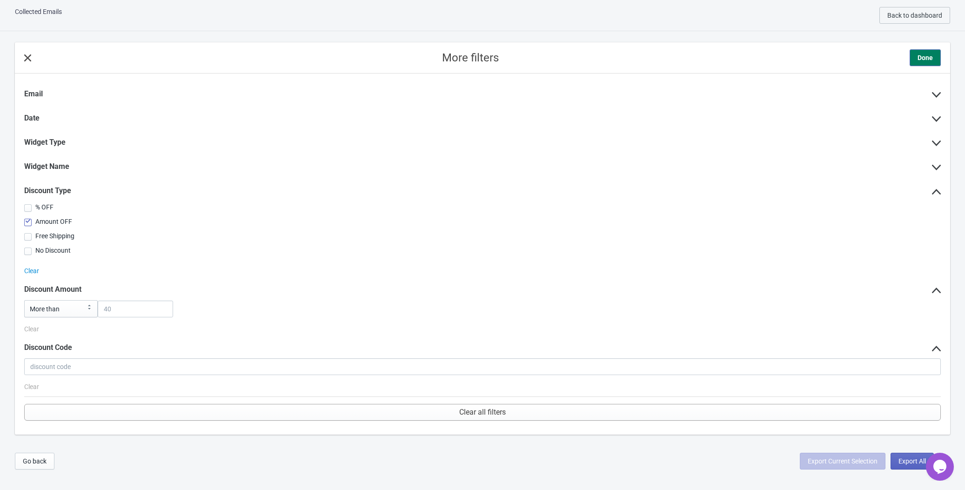
click at [742, 61] on button "Done" at bounding box center [925, 57] width 31 height 17
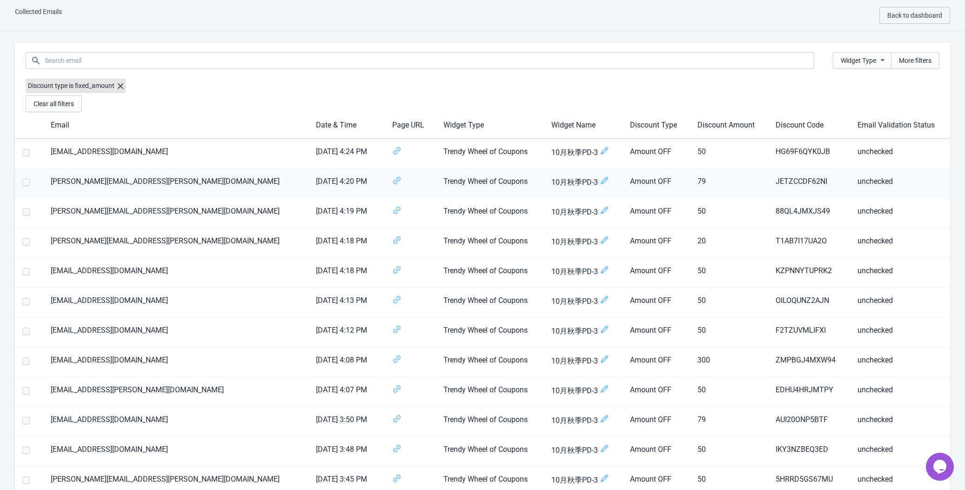
click at [742, 177] on td "JETZCCDF62NI" at bounding box center [808, 183] width 81 height 30
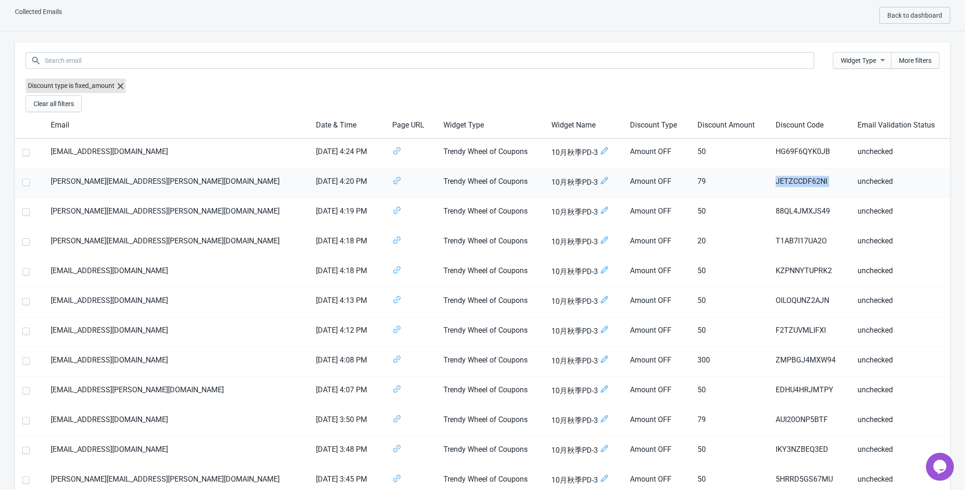
click at [742, 177] on td "JETZCCDF62NI" at bounding box center [808, 183] width 81 height 30
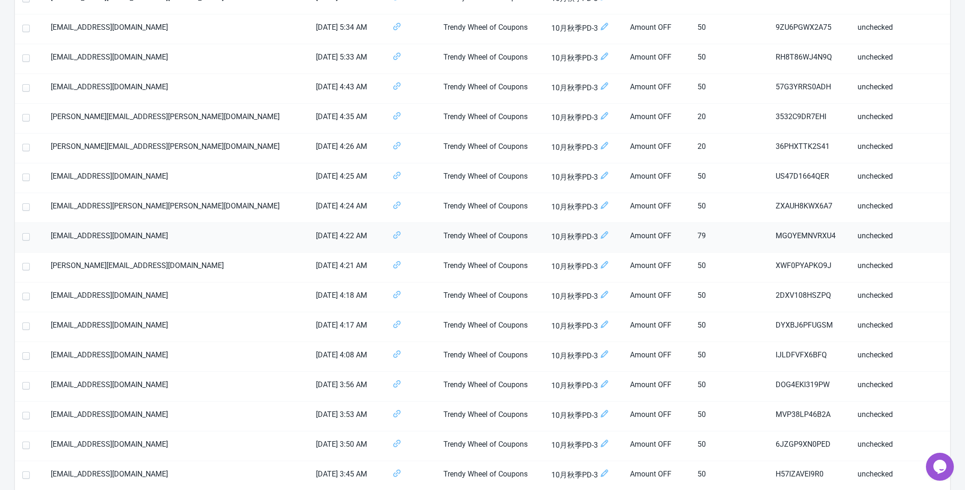
scroll to position [937, 0]
click at [742, 153] on td "36PHXTTK2S41" at bounding box center [808, 149] width 81 height 30
click at [742, 150] on td "36PHXTTK2S41" at bounding box center [808, 149] width 81 height 30
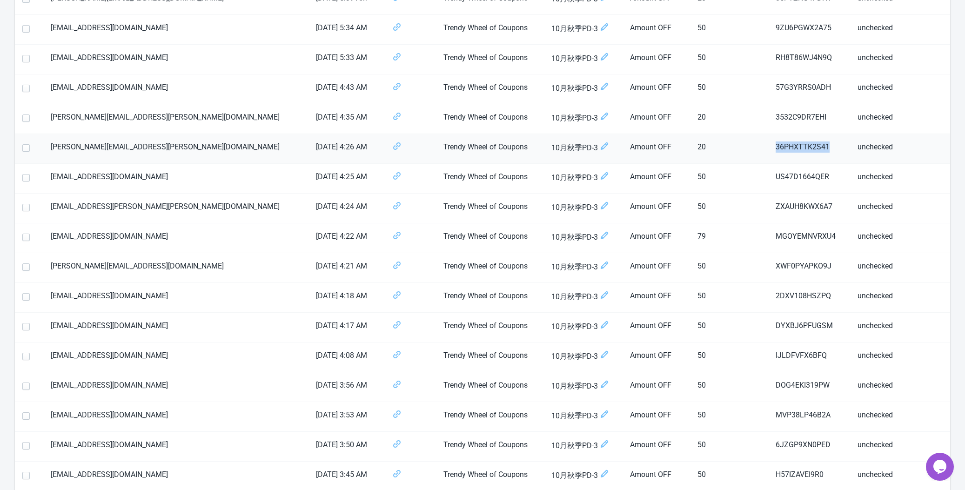
copy td "36PHXTTK2S41"
